Goal: Task Accomplishment & Management: Manage account settings

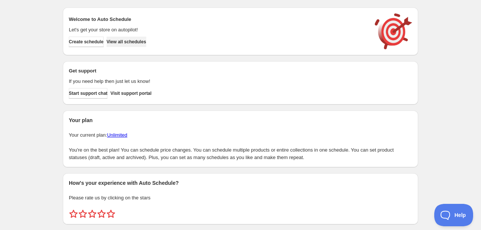
click at [134, 43] on span "View all schedules" at bounding box center [127, 42] width 40 height 6
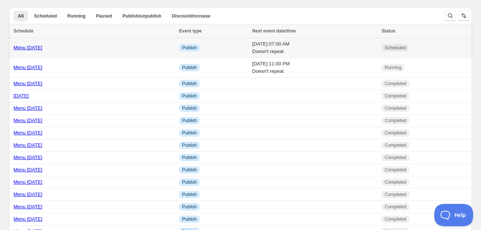
click at [33, 47] on link "Menu [DATE]" at bounding box center [27, 48] width 29 height 6
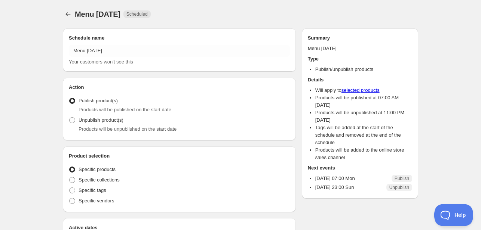
radio input "true"
checkbox input "true"
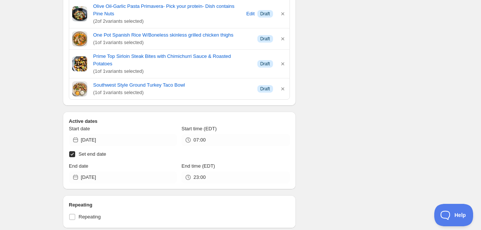
scroll to position [523, 0]
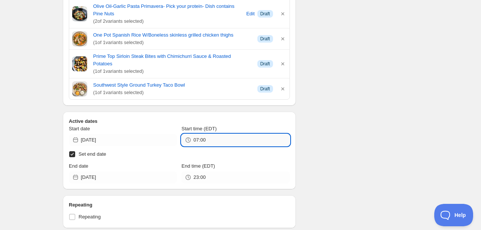
click at [225, 134] on input "07:00" at bounding box center [241, 140] width 96 height 12
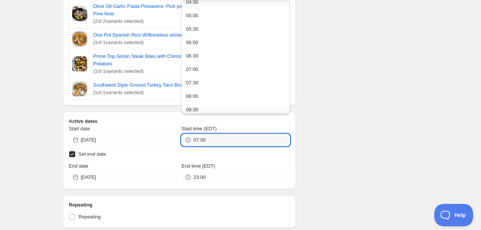
scroll to position [150, 0]
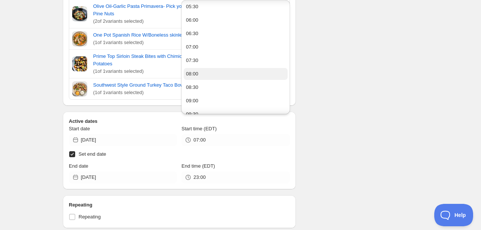
click at [198, 72] on button "08:00" at bounding box center [236, 74] width 104 height 12
type input "08:00"
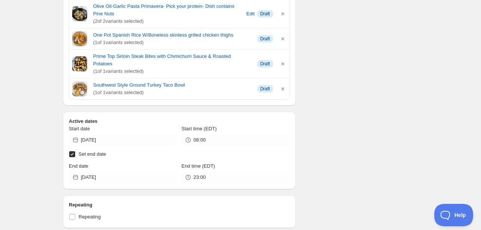
click at [357, 104] on div "Schedule name Menu [DATE] Your customers won't see this Action Action Publish p…" at bounding box center [237, 17] width 361 height 1036
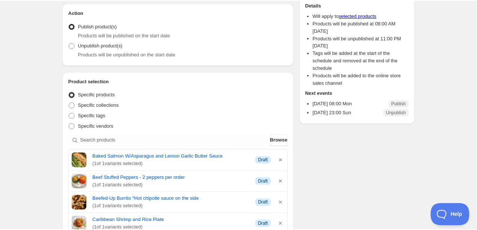
scroll to position [0, 0]
